Goal: Task Accomplishment & Management: Use online tool/utility

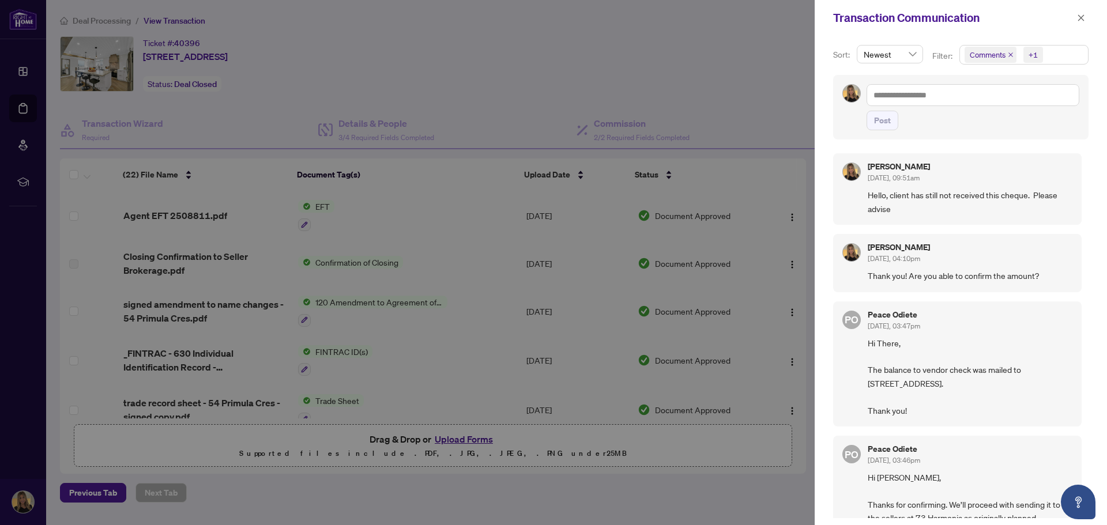
click at [185, 35] on div at bounding box center [553, 262] width 1107 height 525
click at [114, 17] on div at bounding box center [553, 262] width 1107 height 525
click at [1078, 16] on icon "close" at bounding box center [1081, 17] width 6 height 6
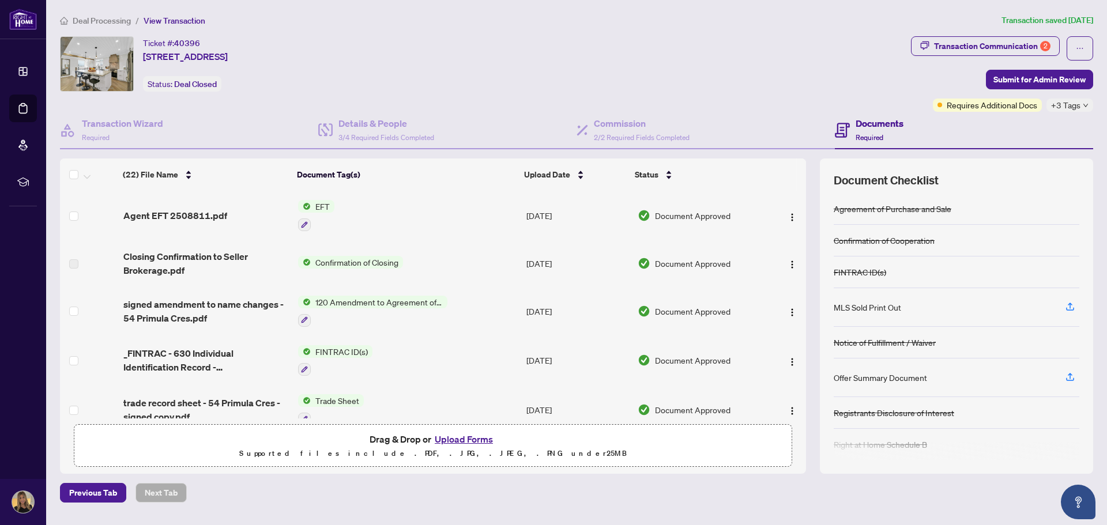
click at [108, 19] on span "Deal Processing" at bounding box center [102, 21] width 58 height 10
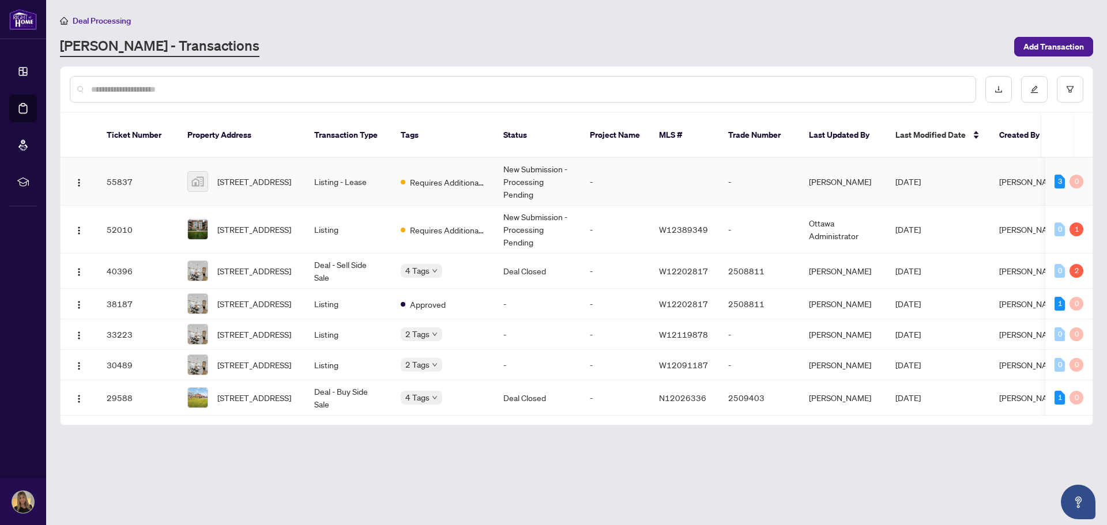
click at [783, 165] on td "-" at bounding box center [759, 182] width 81 height 48
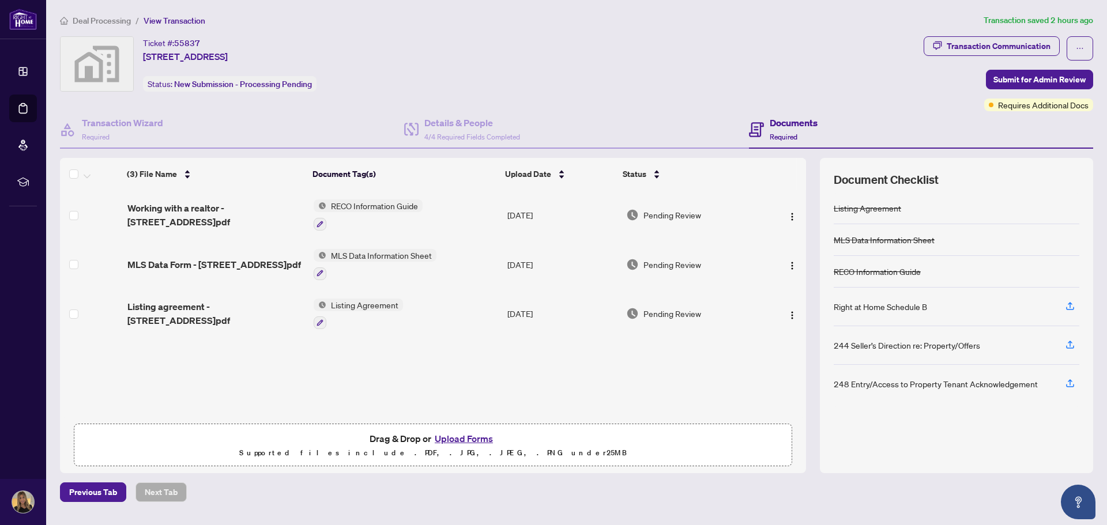
click at [111, 21] on span "Deal Processing" at bounding box center [102, 21] width 58 height 10
